Goal: Task Accomplishment & Management: Manage account settings

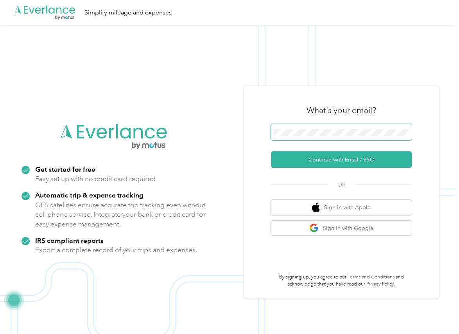
click at [298, 127] on span at bounding box center [341, 132] width 141 height 16
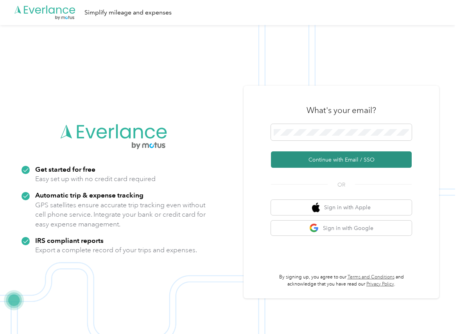
click at [293, 159] on button "Continue with Email / SSO" at bounding box center [341, 159] width 141 height 16
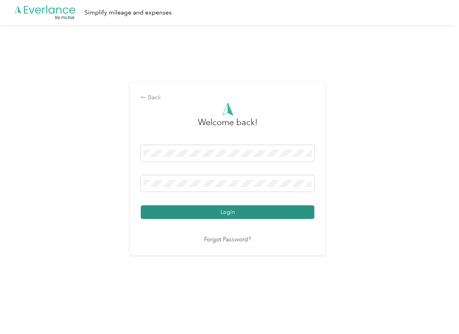
click at [165, 212] on button "Login" at bounding box center [228, 212] width 174 height 14
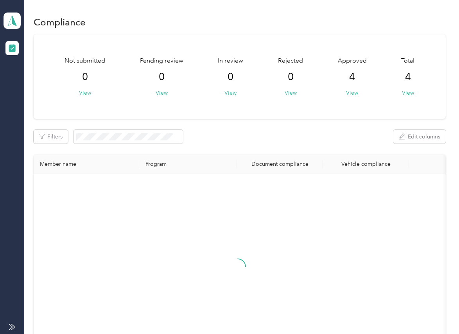
click at [279, 106] on div "Not submitted 0 View Pending review 0 View In review 0 View Rejected 0 View App…" at bounding box center [240, 76] width 412 height 84
click at [15, 20] on icon at bounding box center [12, 20] width 12 height 11
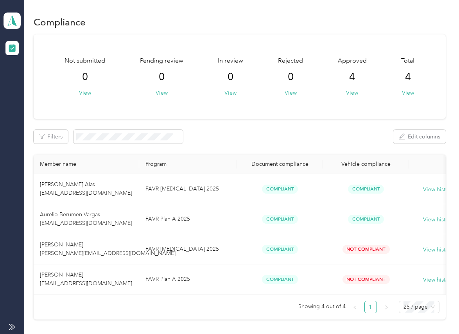
click at [26, 83] on div "Log out" at bounding box center [25, 81] width 30 height 8
